Goal: Find specific page/section: Find specific page/section

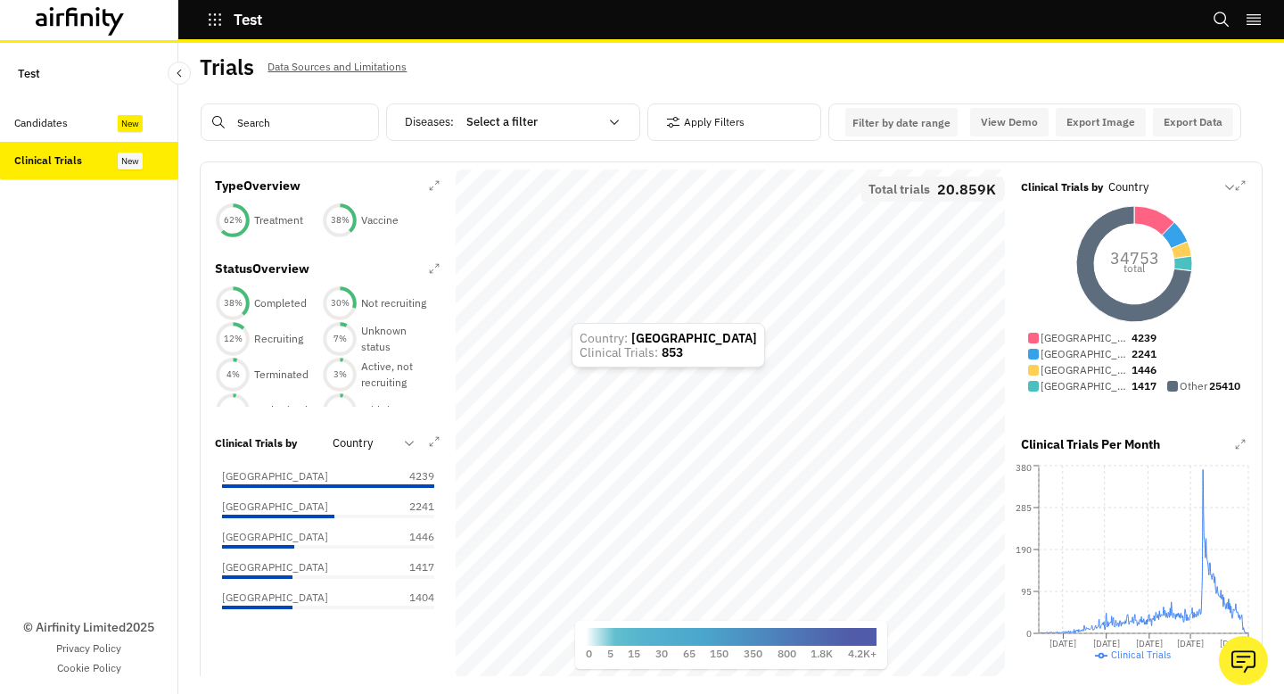
click at [65, 115] on div "Candidates" at bounding box center [41, 123] width 54 height 16
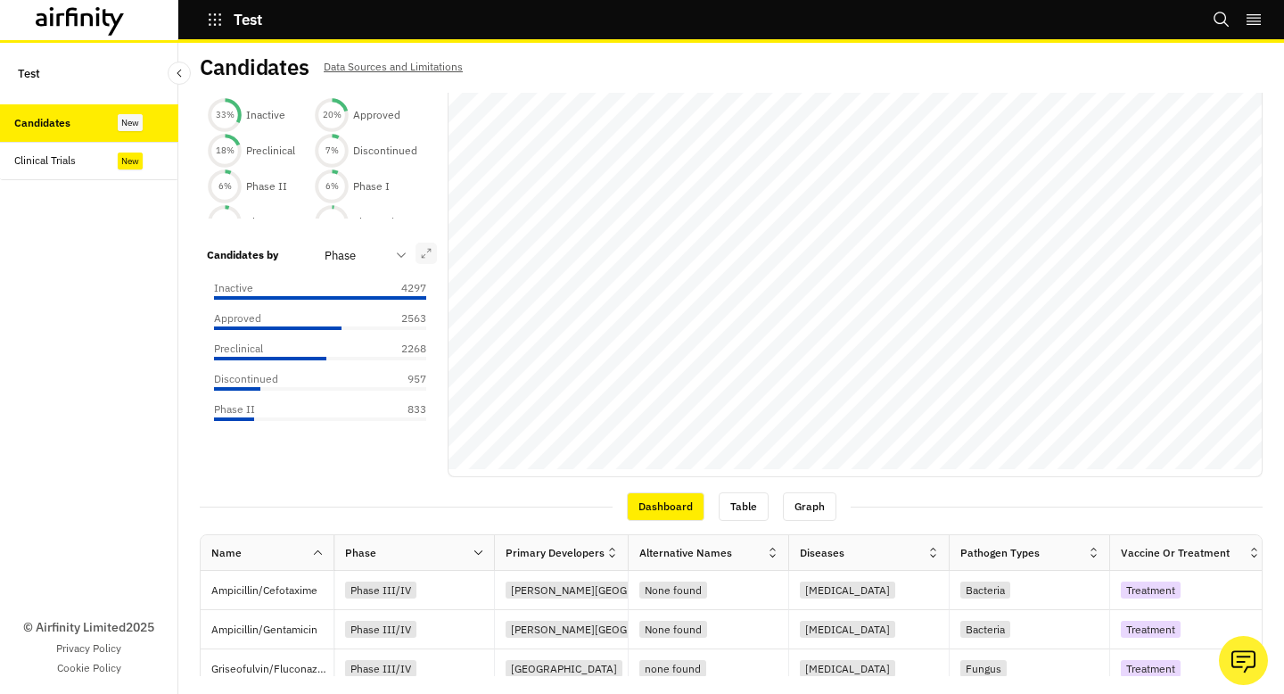
click at [425, 255] on icon "button" at bounding box center [426, 253] width 11 height 11
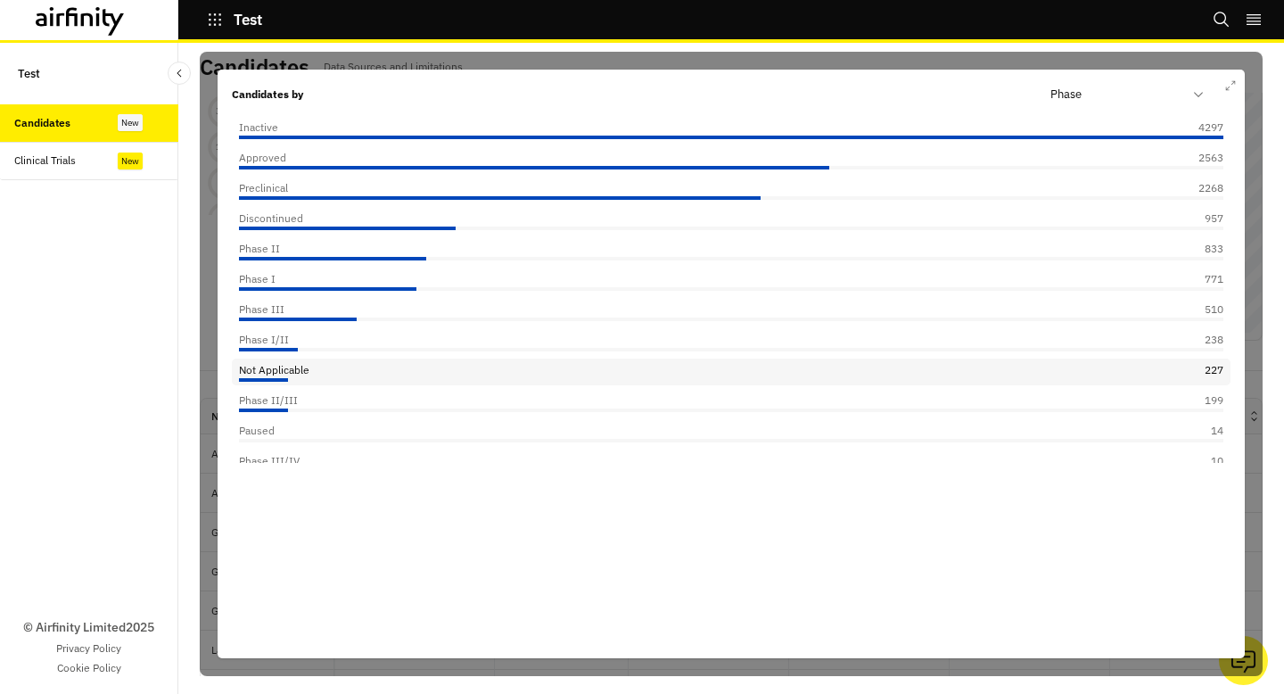
scroll to position [47, 0]
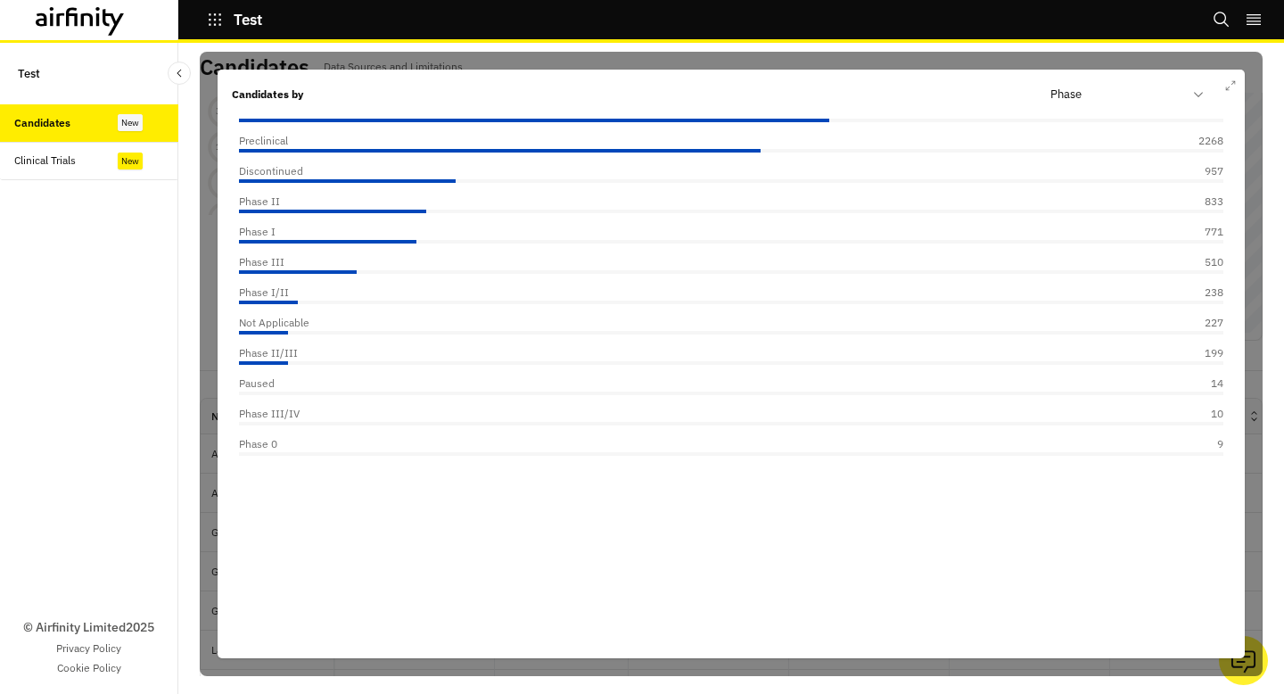
click at [1235, 98] on div "Candidates by Phase Inactive 4297 Approved 2563 Preclinical 2268 Discontinued 9…" at bounding box center [731, 364] width 1027 height 589
click at [1232, 78] on button "button" at bounding box center [1230, 85] width 21 height 21
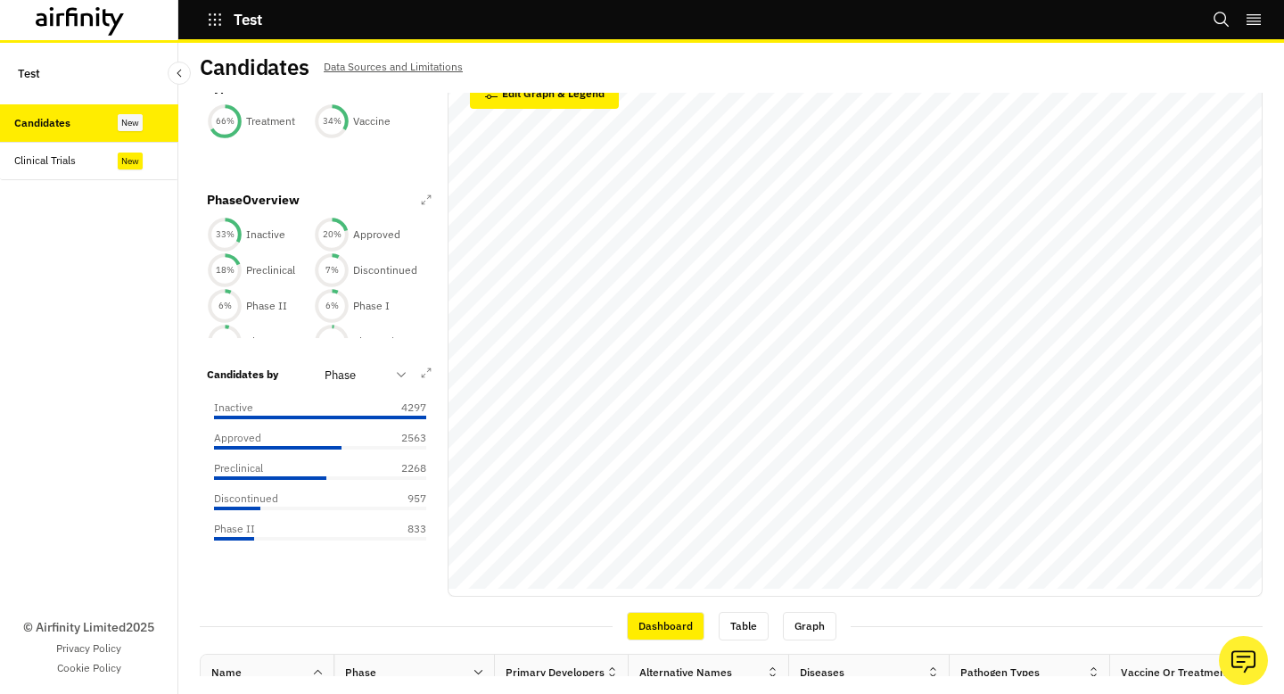
scroll to position [109, 0]
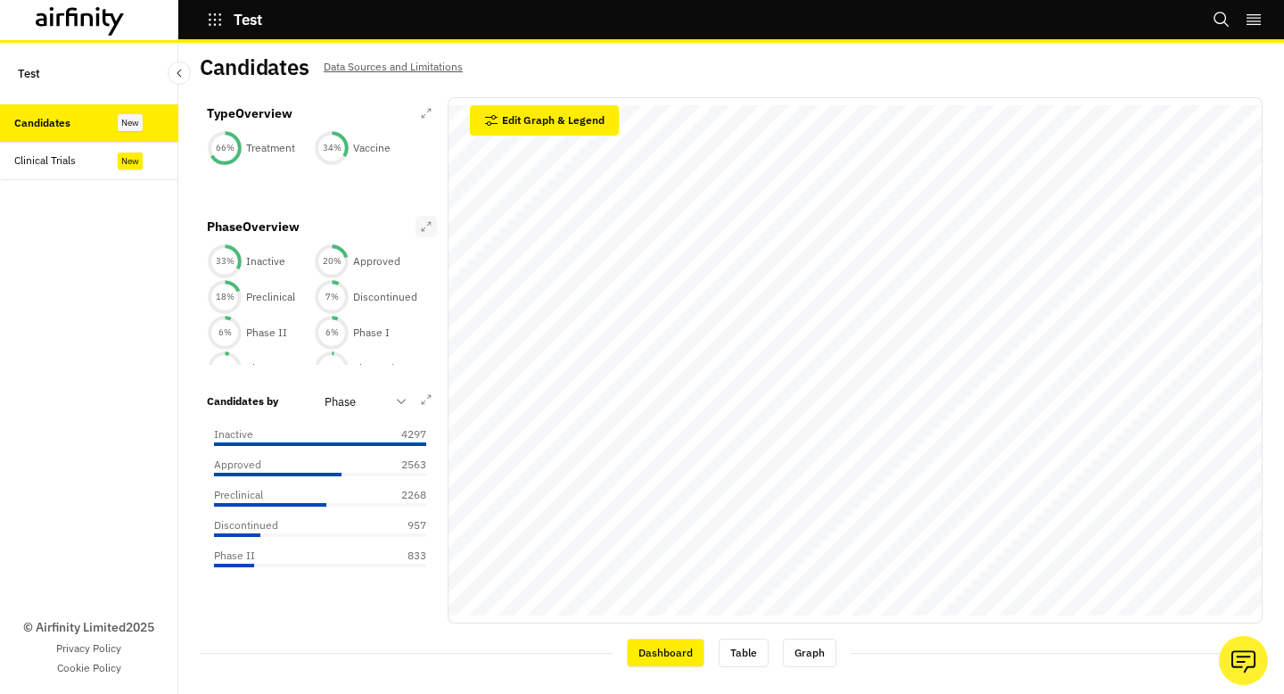
click at [424, 227] on icon "button" at bounding box center [426, 226] width 11 height 11
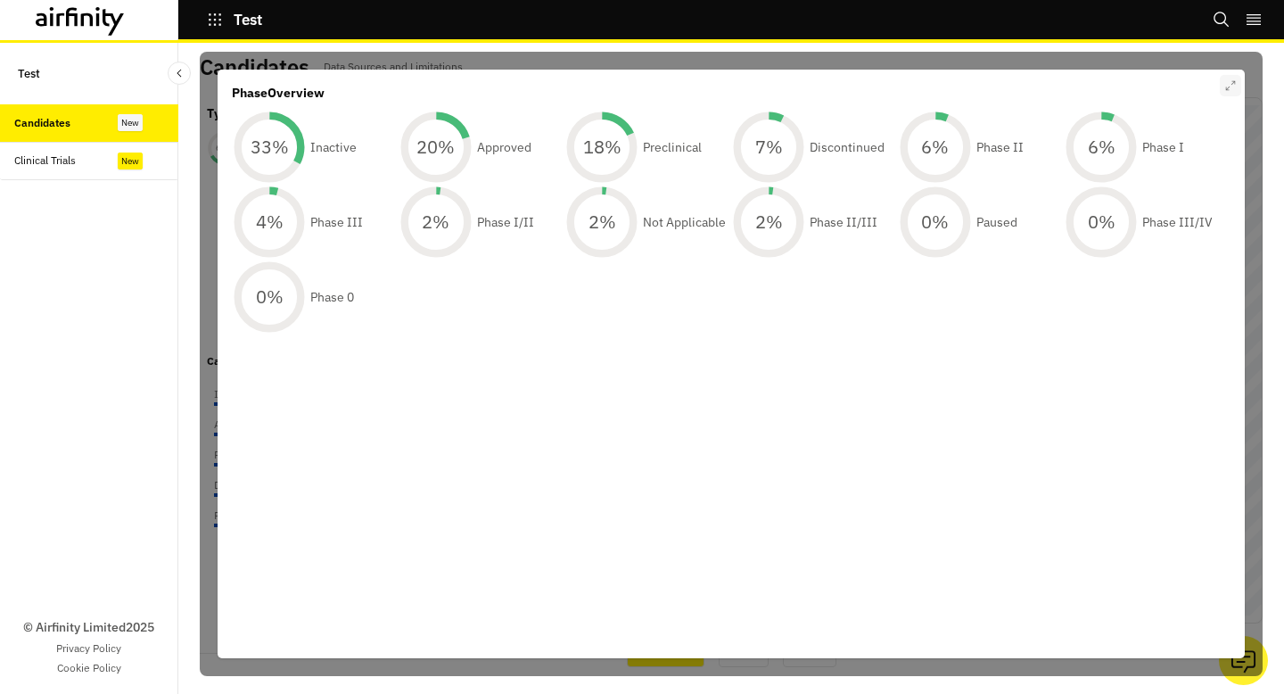
click at [1235, 87] on icon "button" at bounding box center [1230, 85] width 11 height 11
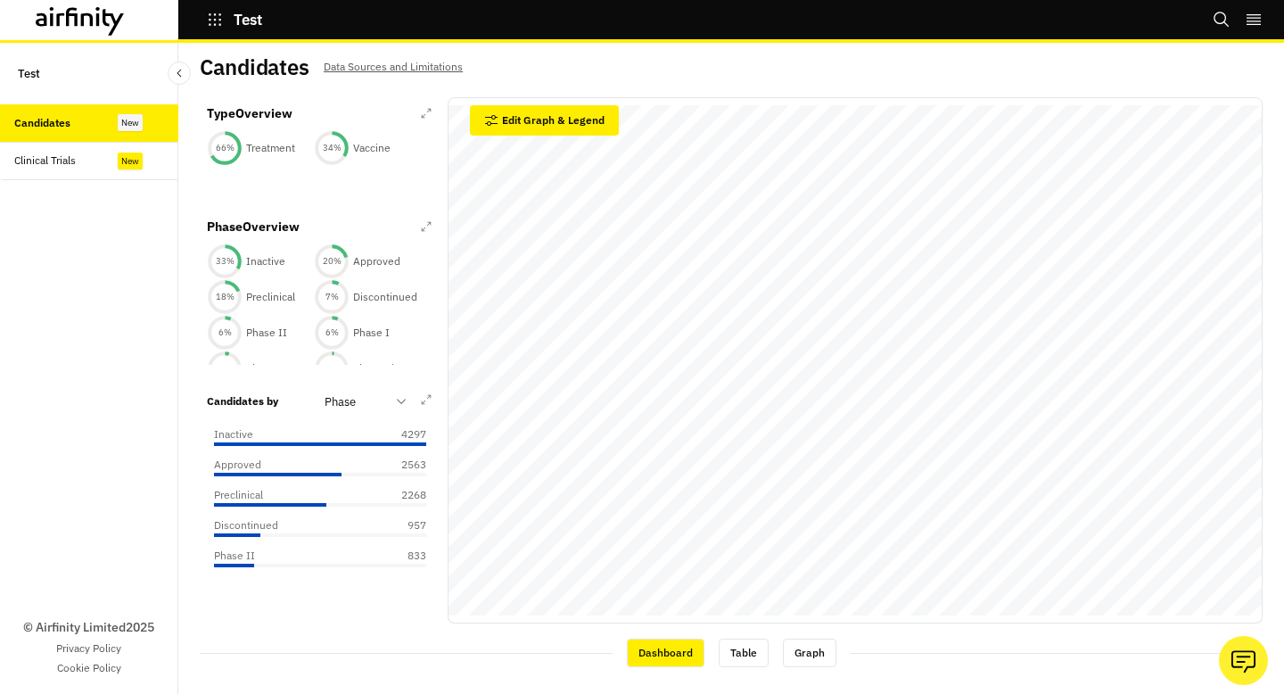
click at [413, 111] on div "Type Overview" at bounding box center [320, 117] width 227 height 26
click at [427, 111] on icon "button" at bounding box center [427, 114] width 10 height 10
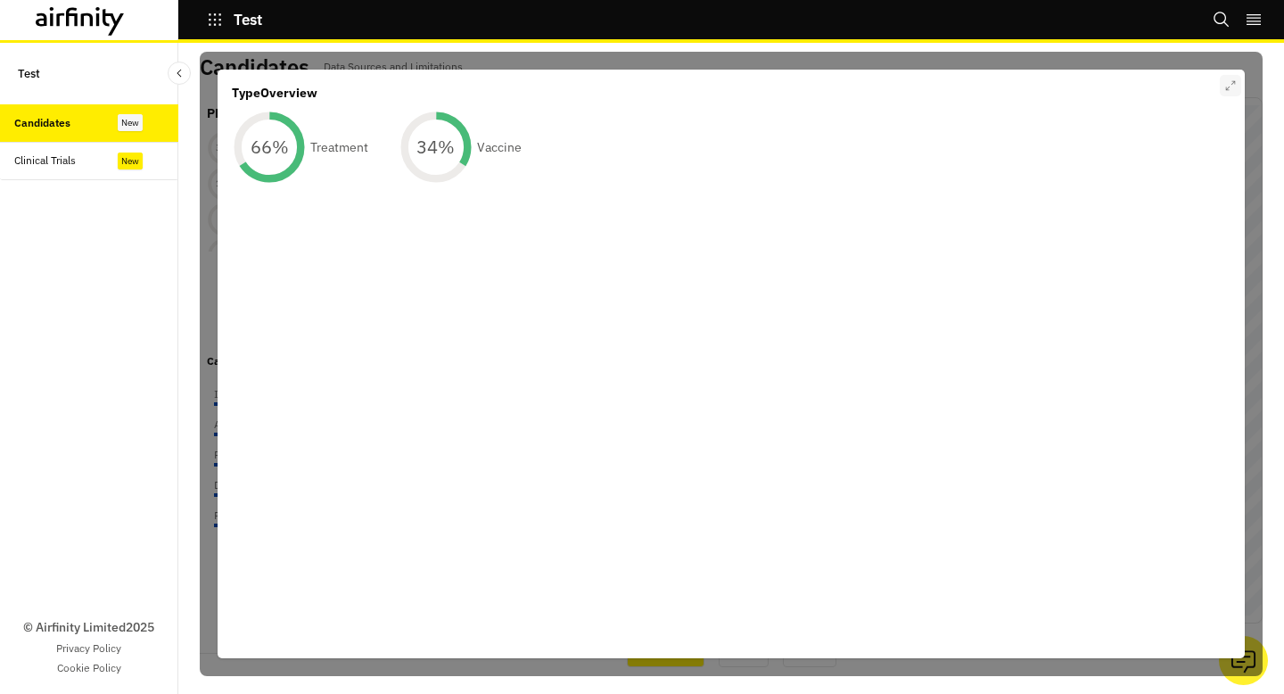
click at [1233, 87] on icon "button" at bounding box center [1230, 85] width 11 height 11
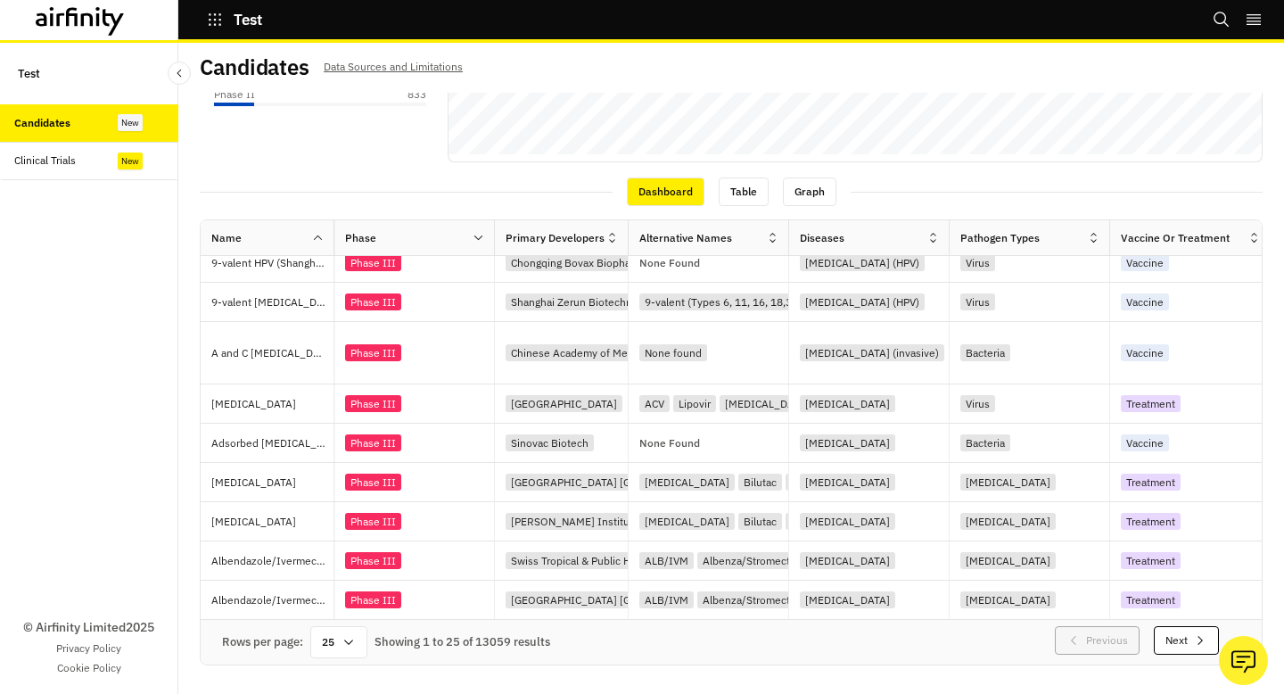
scroll to position [0, 0]
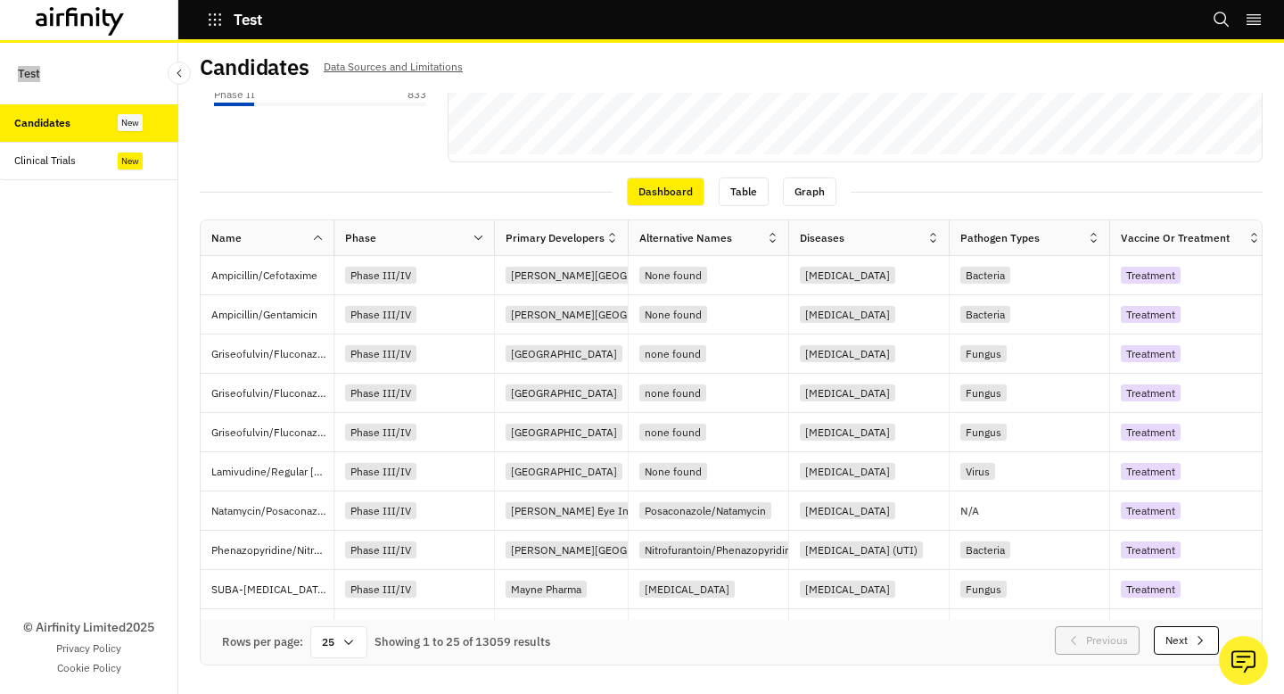
click at [839, 5] on div "Test Bookmarks Settings Logout" at bounding box center [642, 21] width 1284 height 43
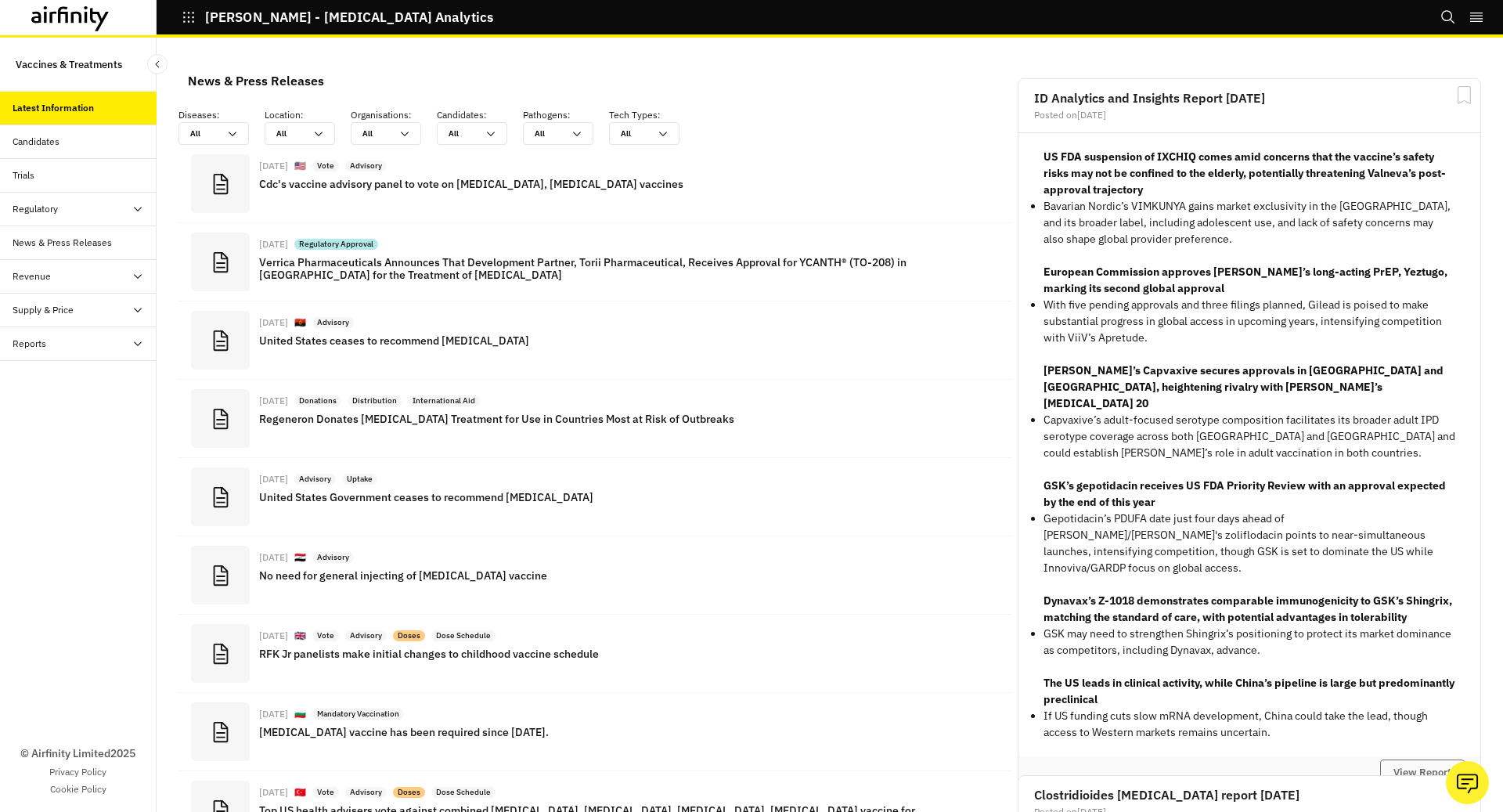
scroll to position [939, 470]
click at [45, 133] on div "Candidates" at bounding box center [78, 142] width 156 height 33
